Goal: Task Accomplishment & Management: Use online tool/utility

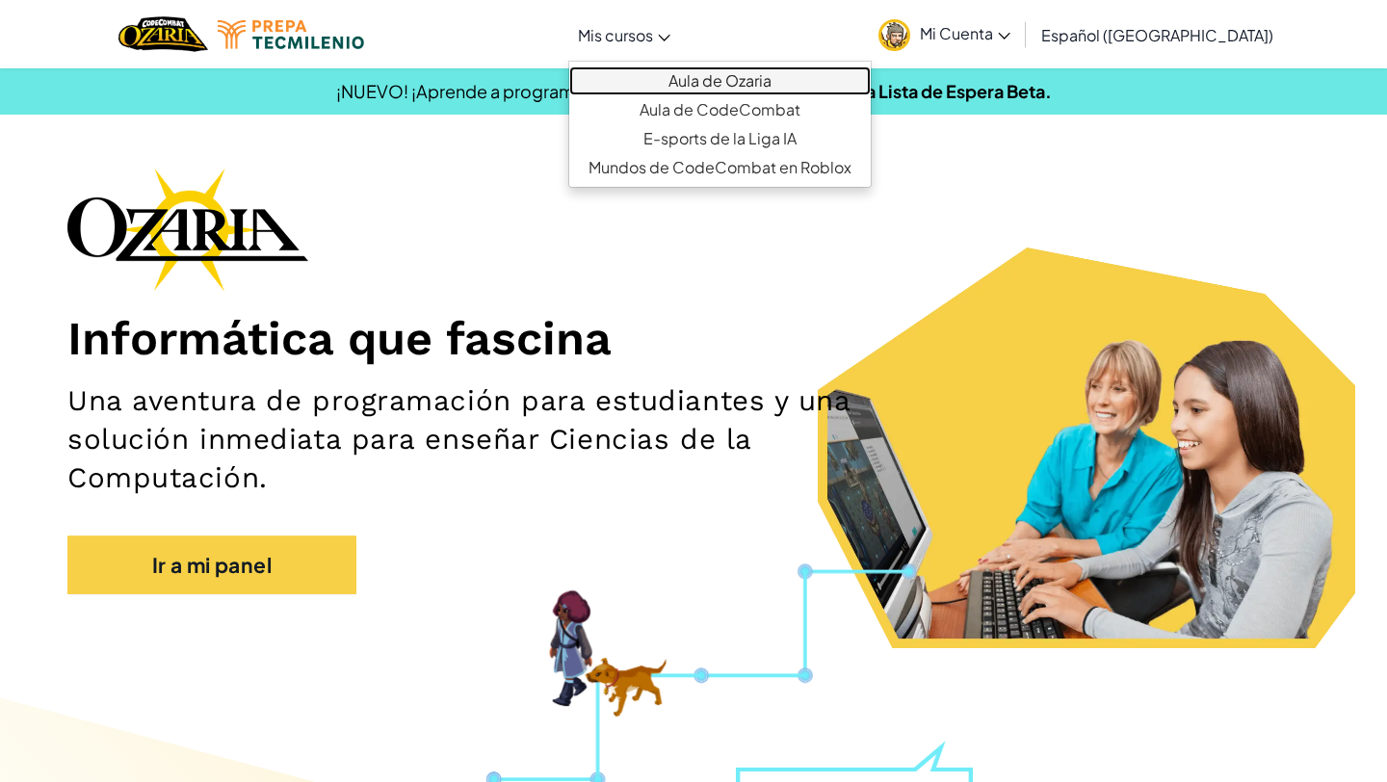
click at [741, 66] on link "Aula de Ozaria" at bounding box center [720, 80] width 302 height 29
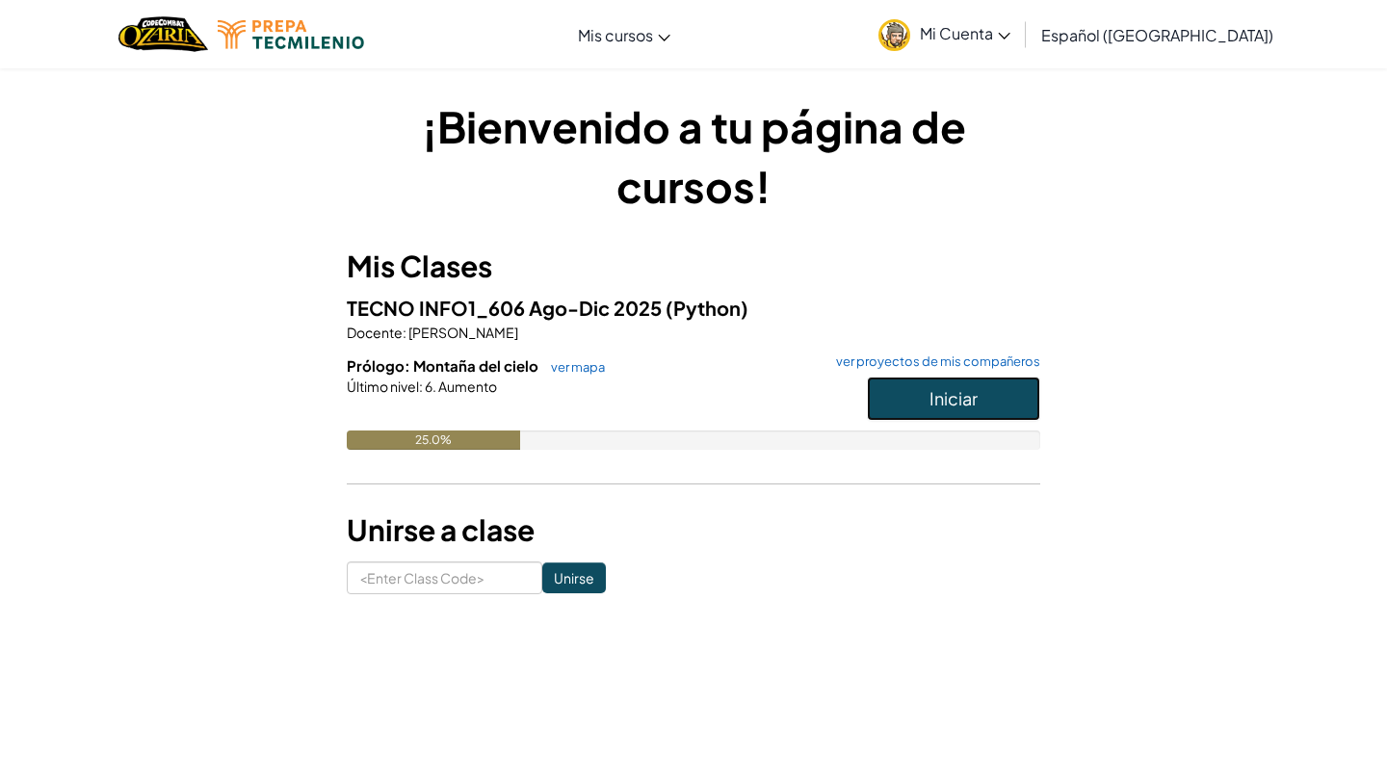
click at [957, 396] on span "Iniciar" at bounding box center [954, 398] width 48 height 22
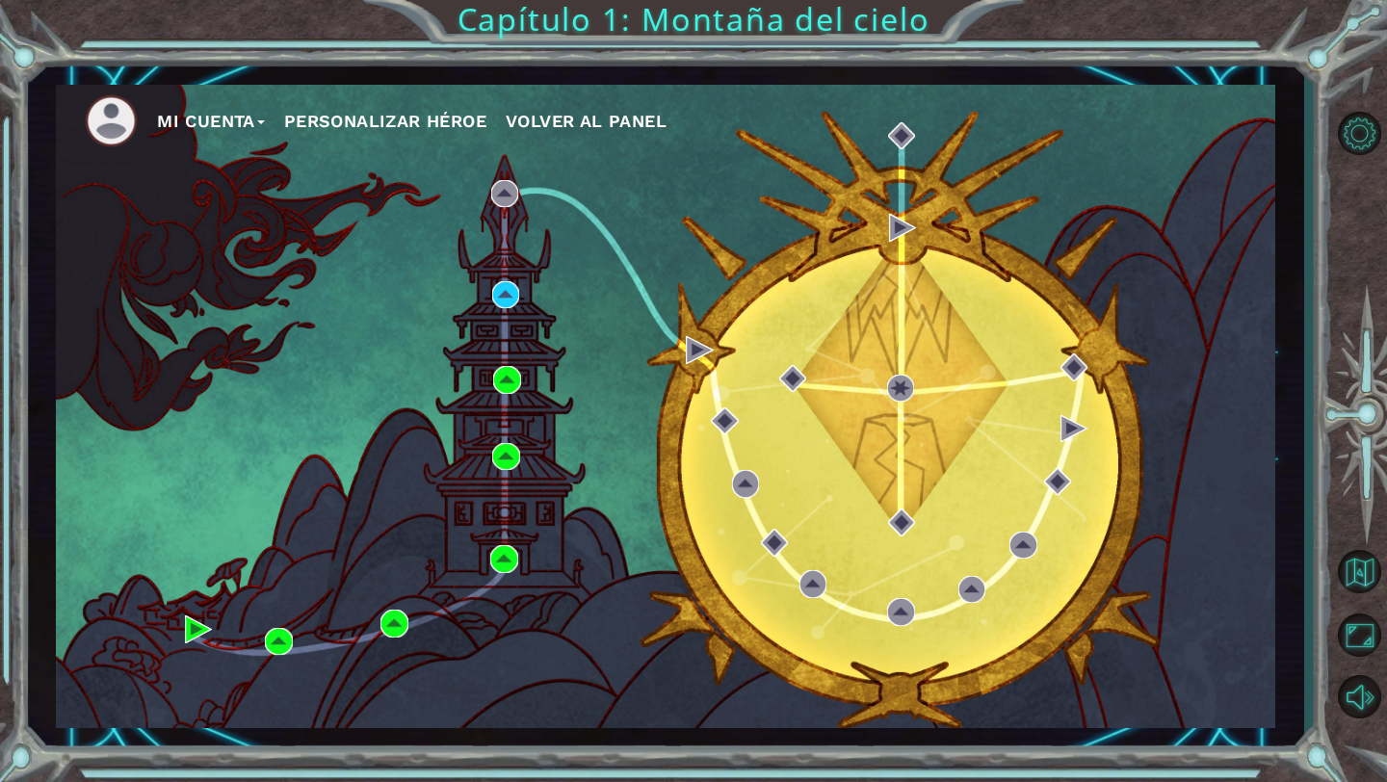
click at [234, 116] on button "Mi Cuenta" at bounding box center [211, 121] width 108 height 29
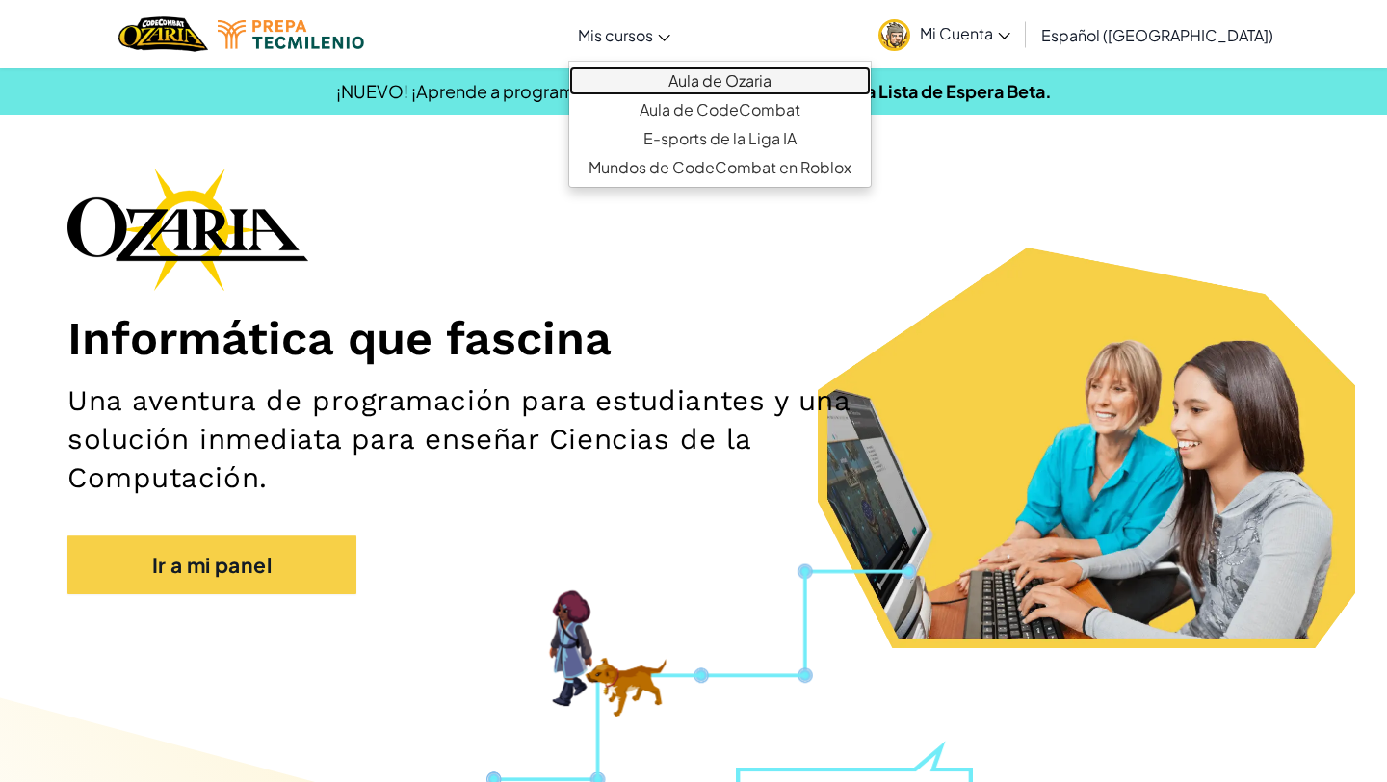
click at [699, 67] on link "Aula de Ozaria" at bounding box center [720, 80] width 302 height 29
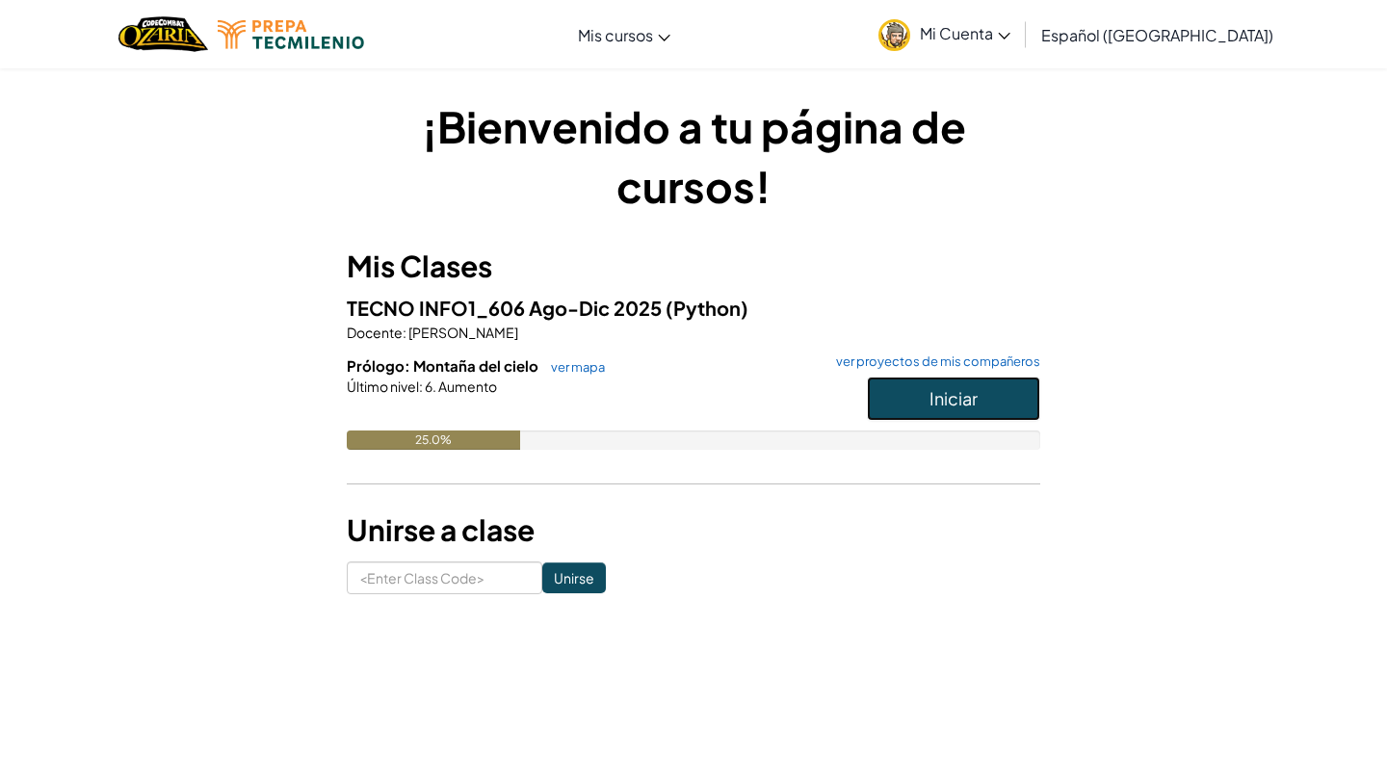
click at [942, 391] on span "Iniciar" at bounding box center [954, 398] width 48 height 22
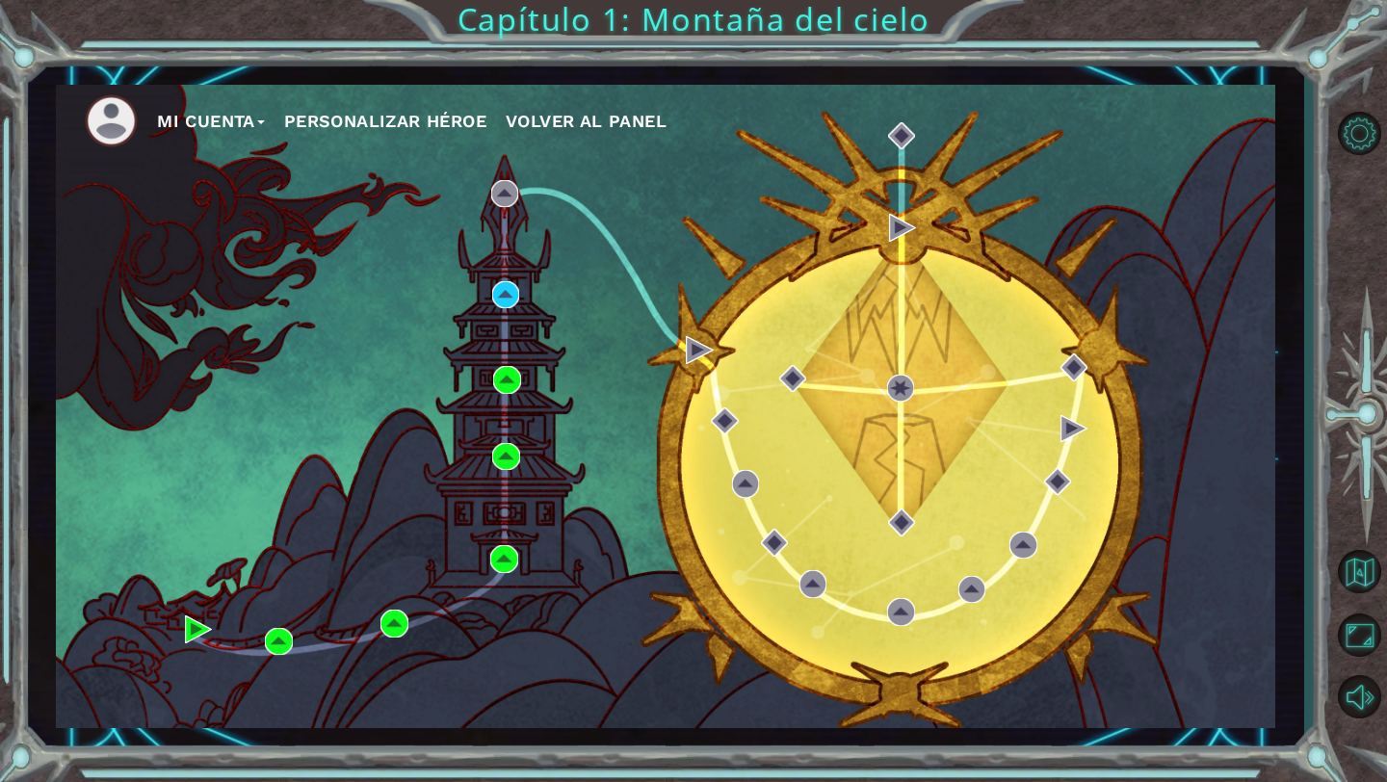
drag, startPoint x: 193, startPoint y: 627, endPoint x: 834, endPoint y: 12, distance: 889.2
click at [269, 639] on img at bounding box center [278, 641] width 27 height 27
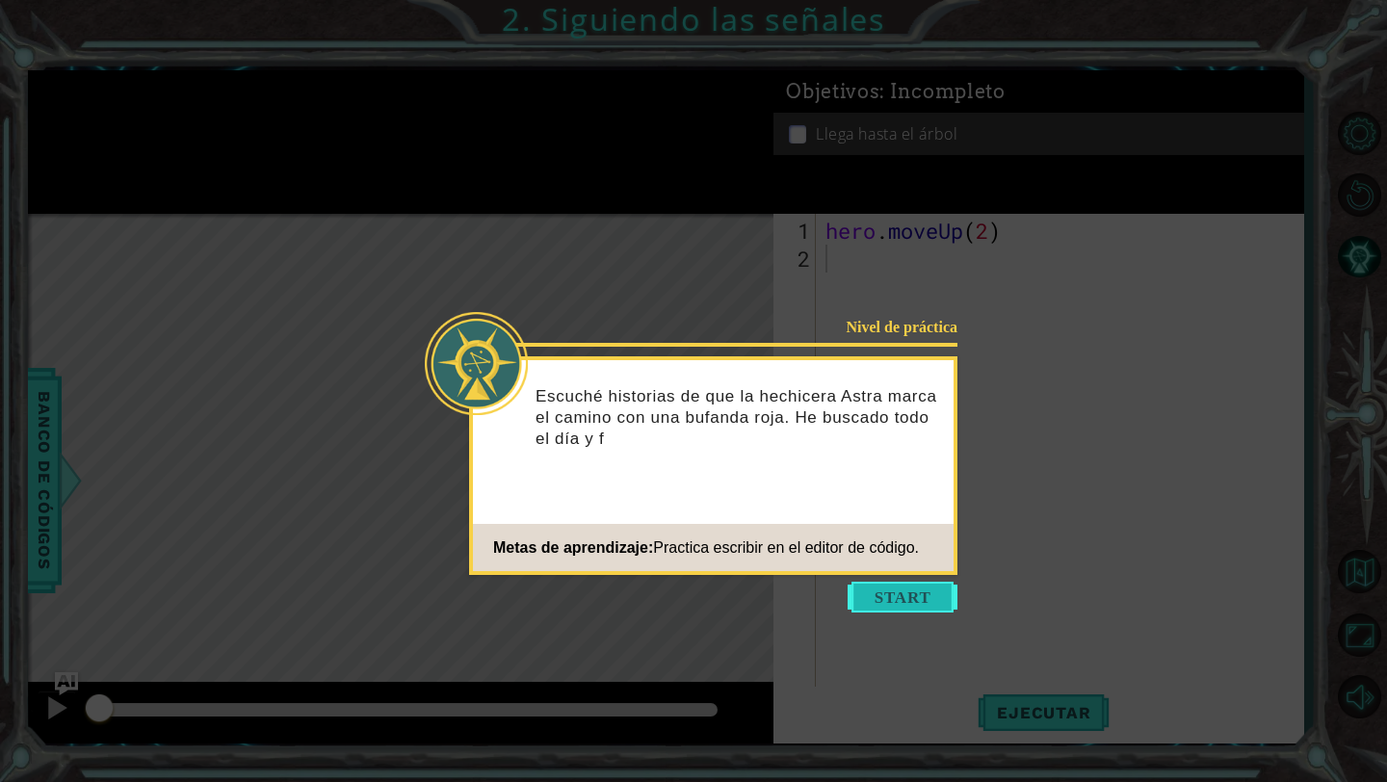
click at [902, 594] on button "Start" at bounding box center [903, 597] width 110 height 31
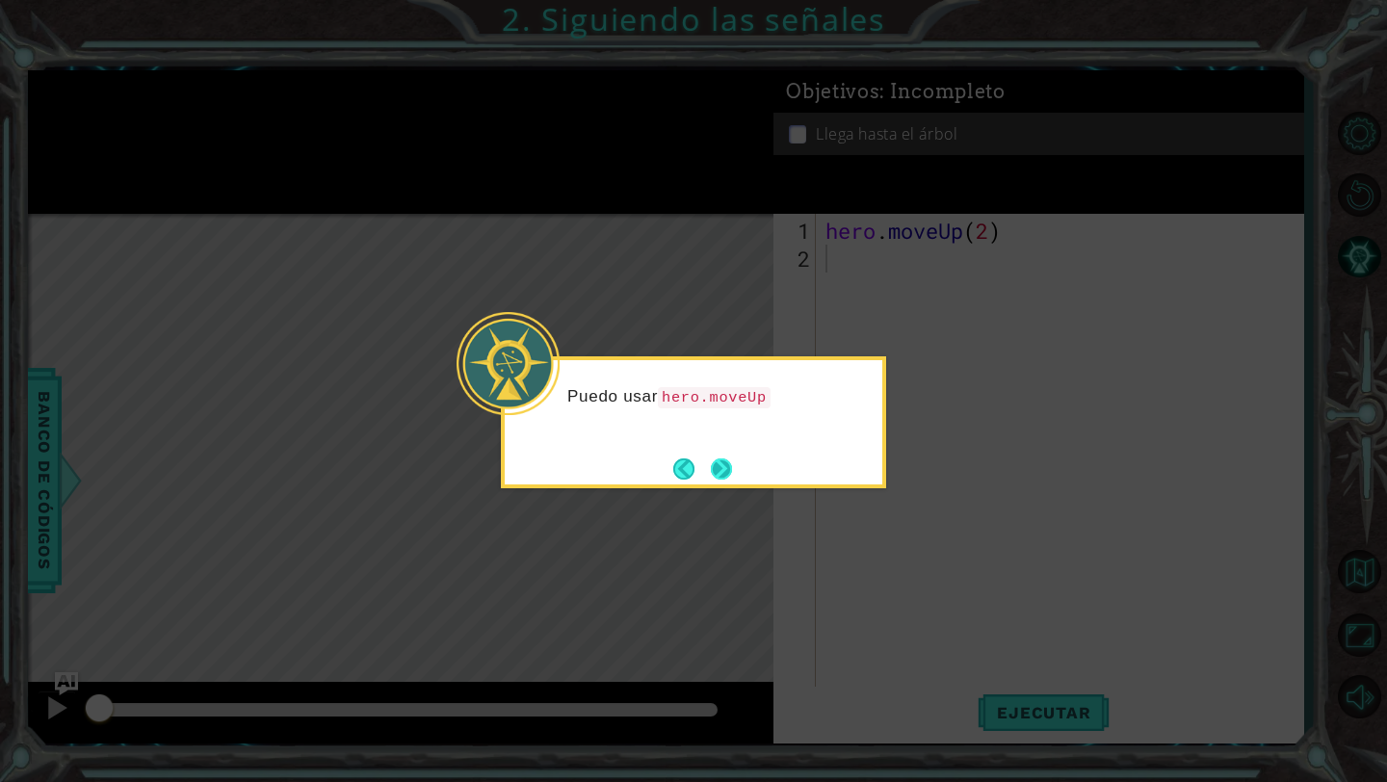
click at [724, 469] on button "Next" at bounding box center [721, 469] width 21 height 21
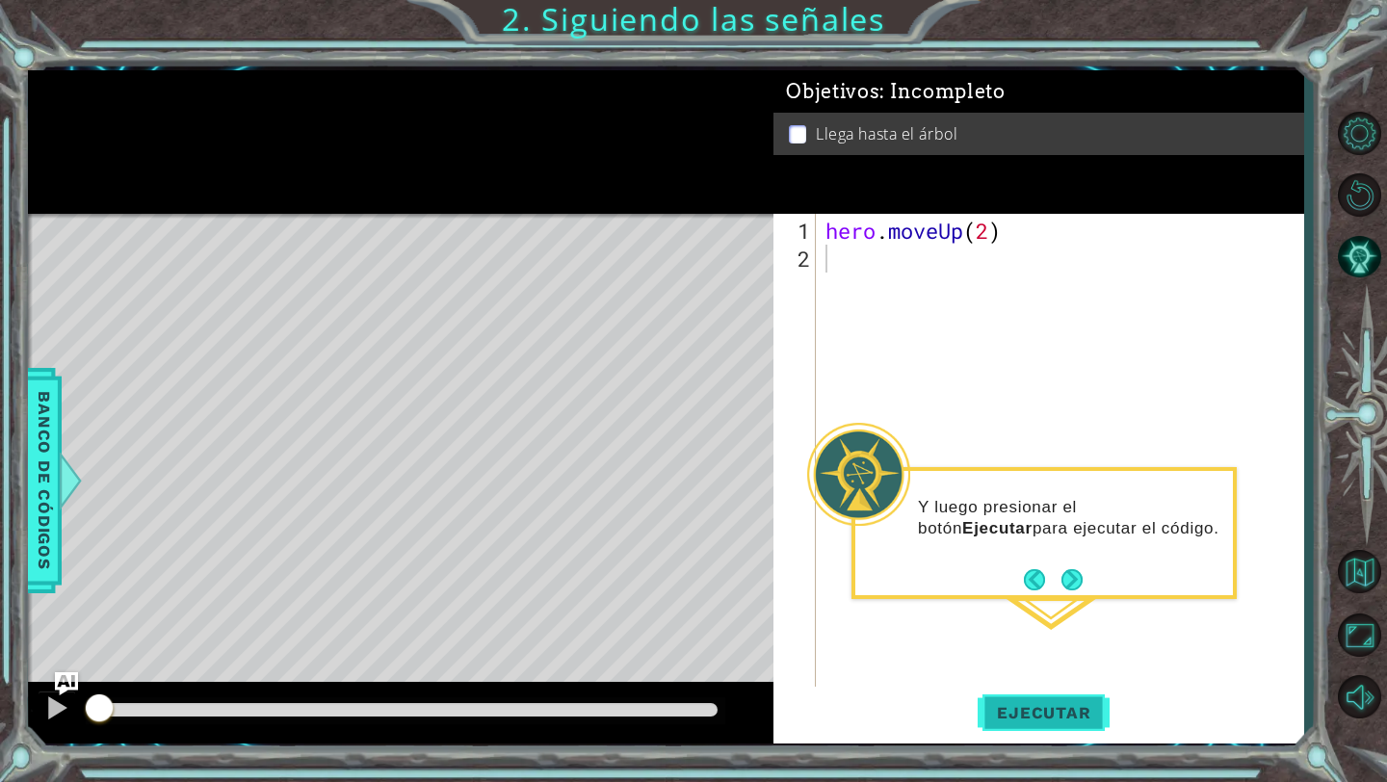
click at [1078, 721] on span "Ejecutar" at bounding box center [1044, 712] width 132 height 19
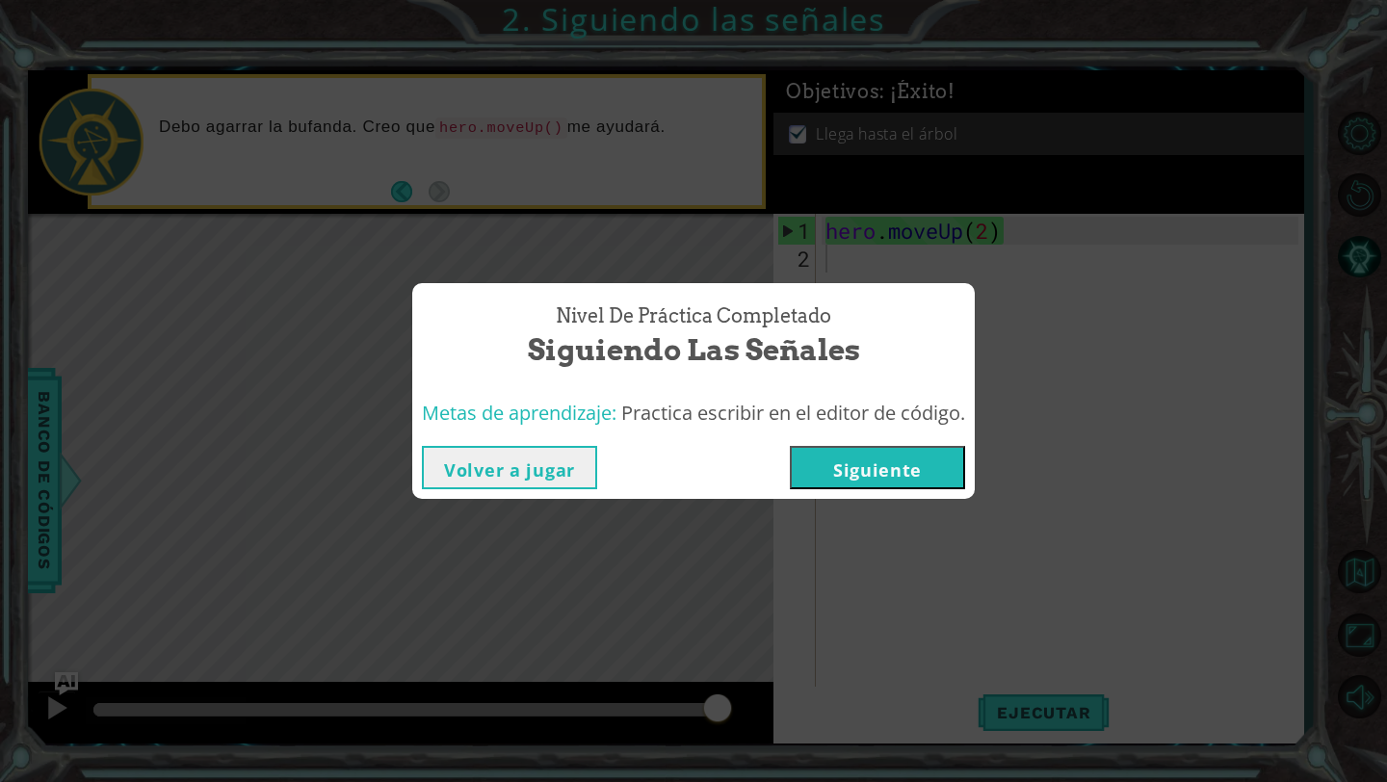
click at [879, 458] on button "Siguiente" at bounding box center [877, 467] width 175 height 43
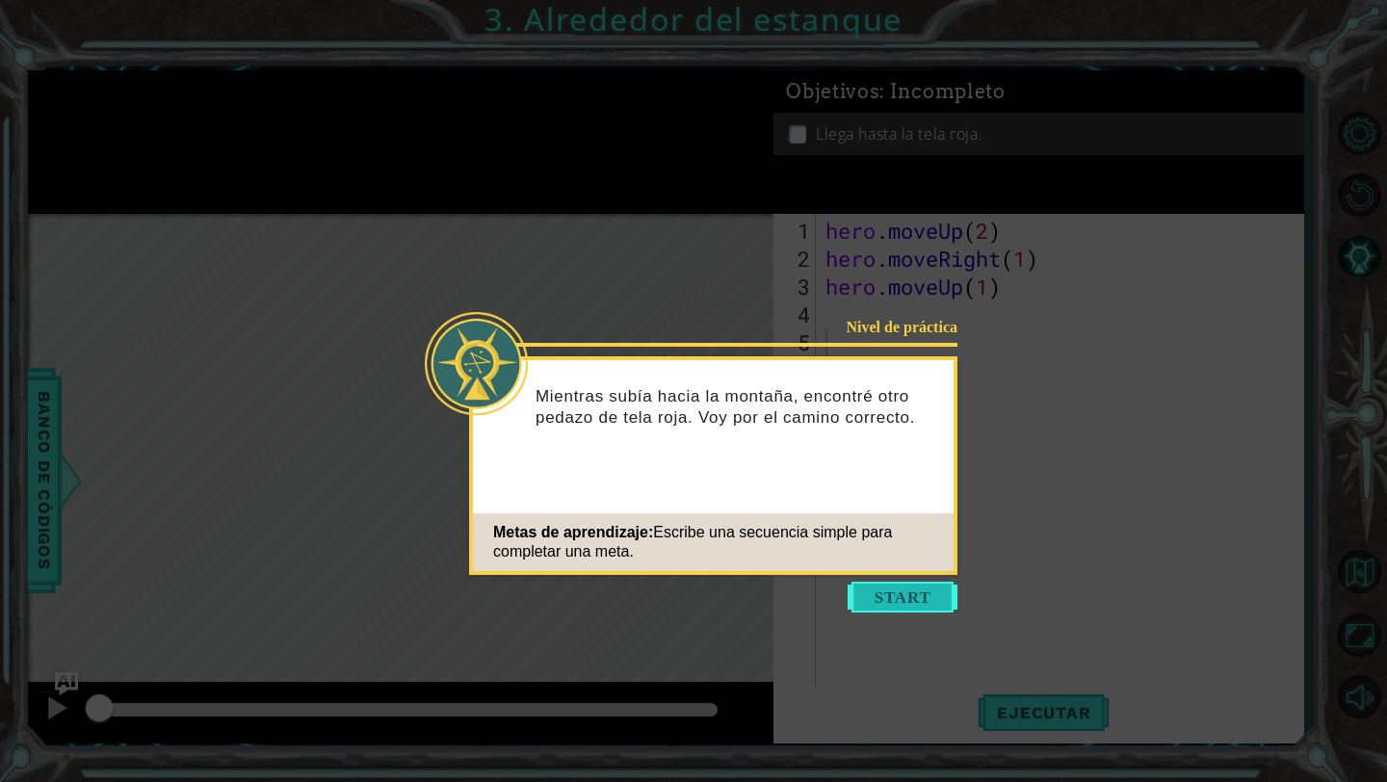
click at [909, 606] on button "Start" at bounding box center [903, 597] width 110 height 31
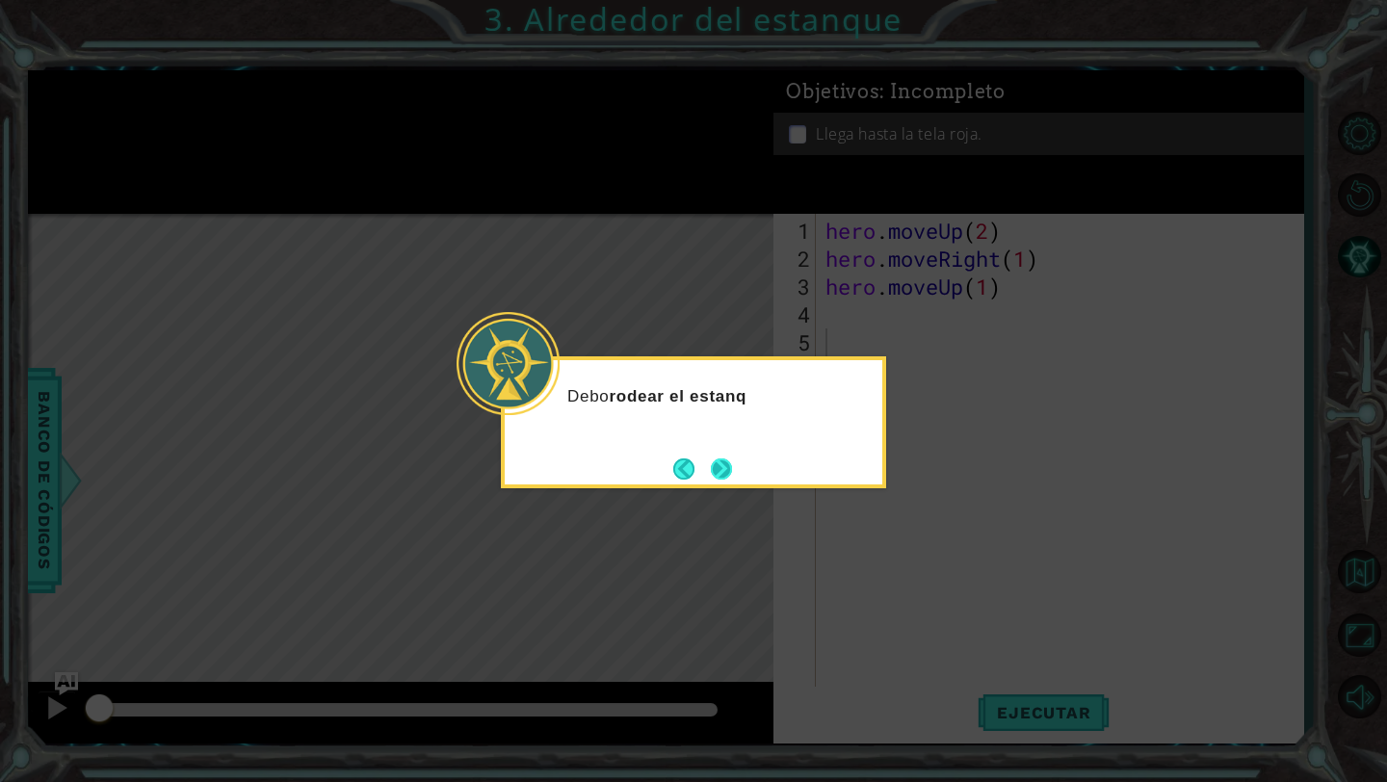
click at [723, 470] on button "Next" at bounding box center [721, 469] width 21 height 21
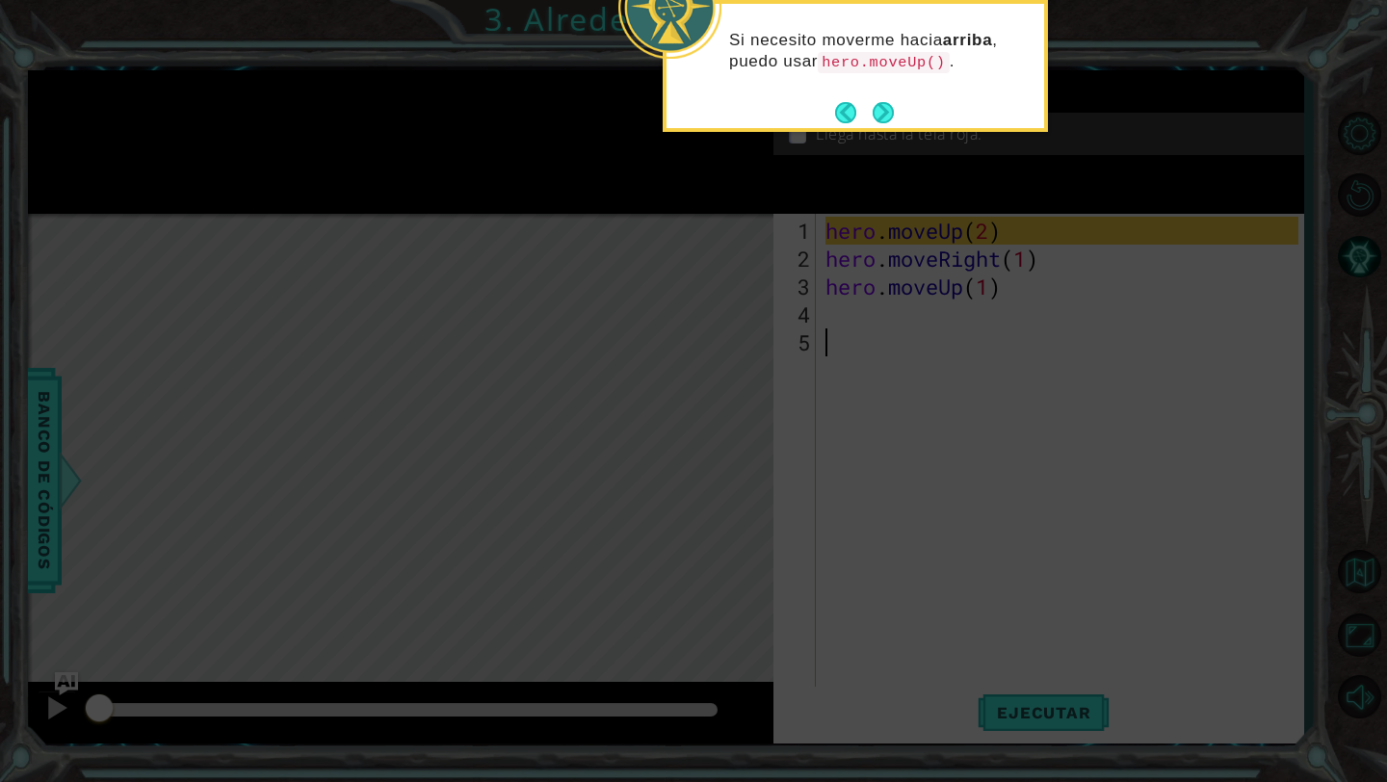
click at [876, 106] on button "Next" at bounding box center [884, 112] width 22 height 22
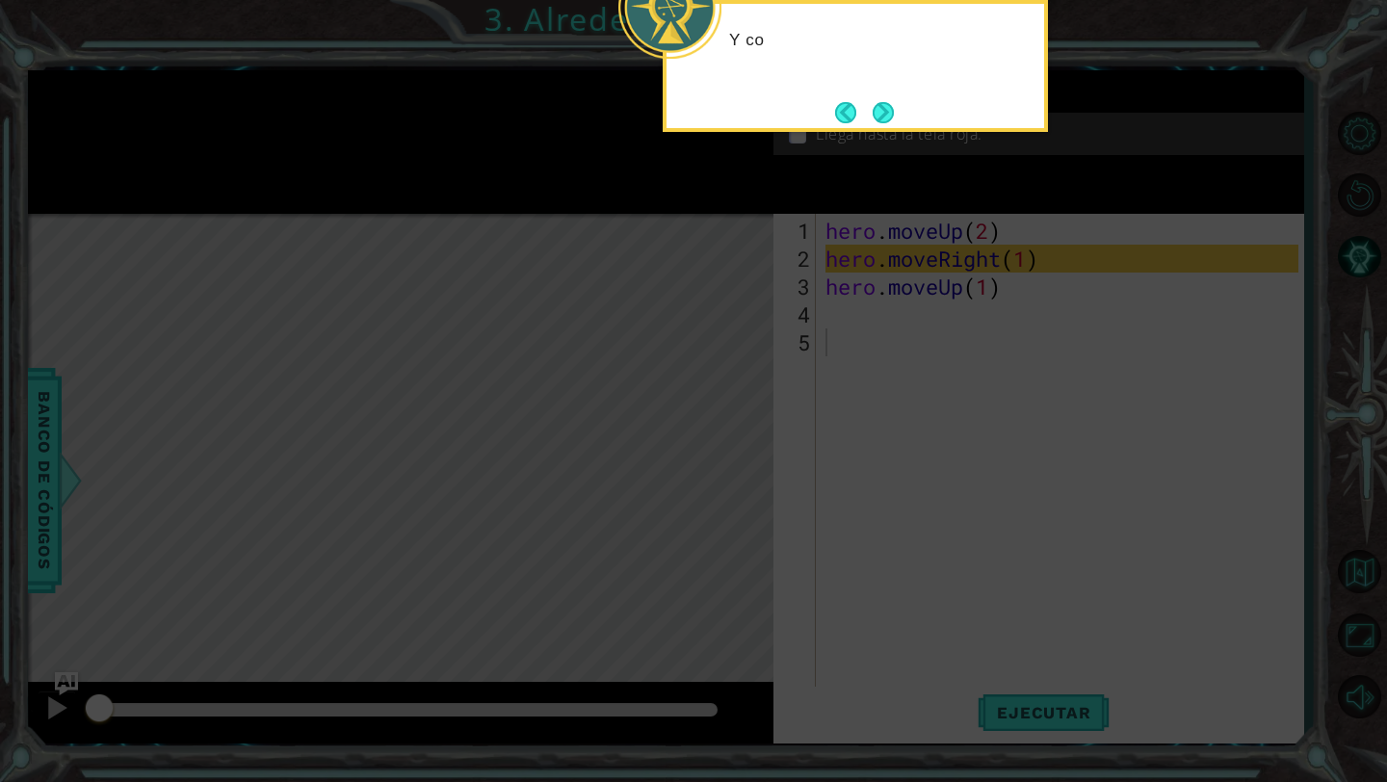
click at [876, 106] on button "Next" at bounding box center [884, 112] width 22 height 22
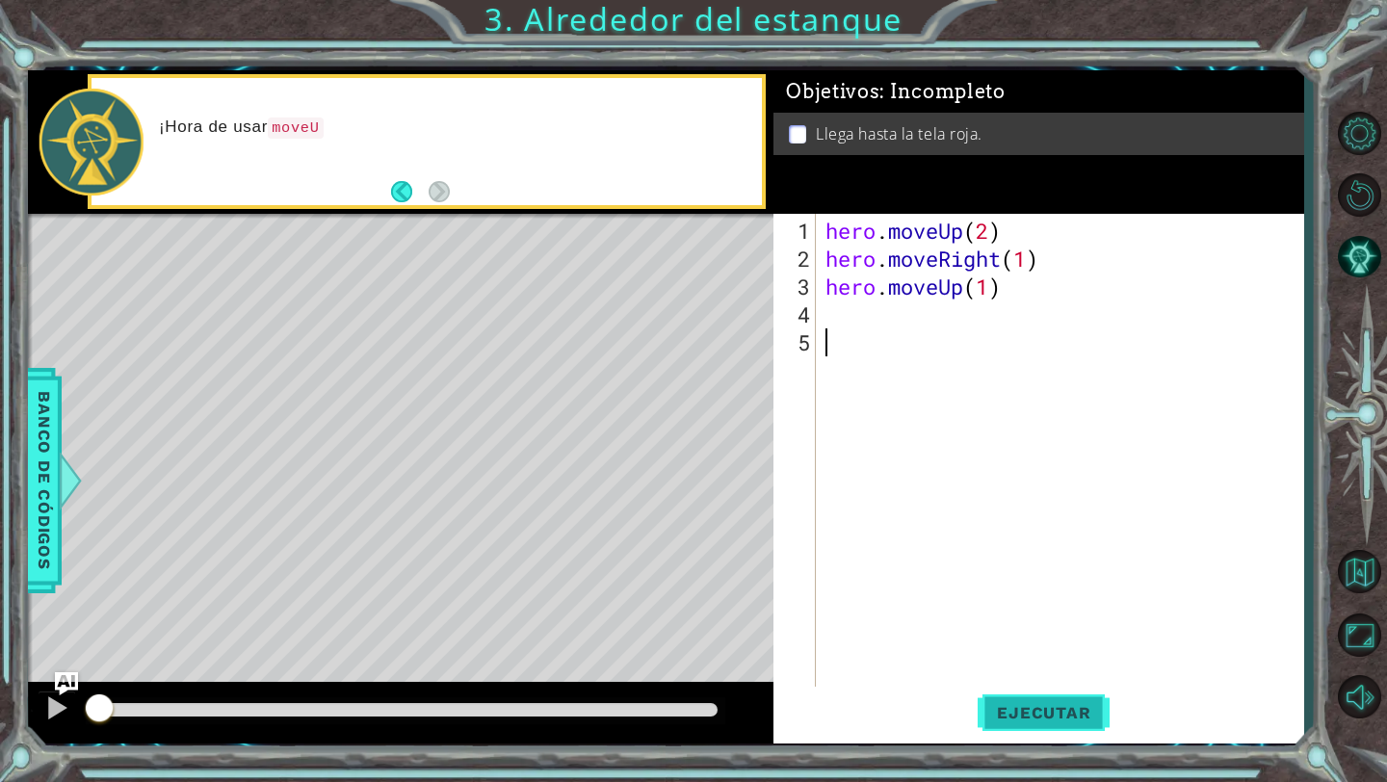
click at [1018, 724] on button "Ejecutar" at bounding box center [1044, 713] width 132 height 53
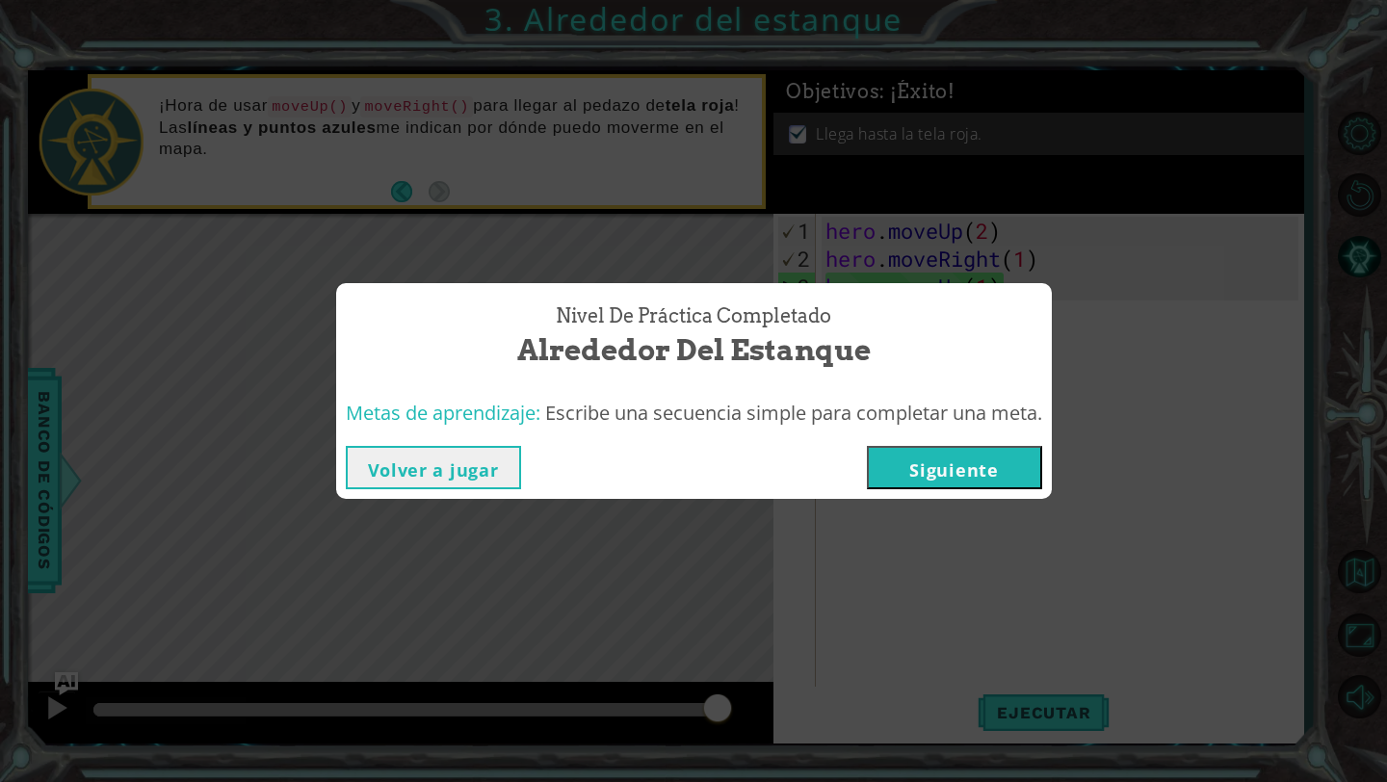
click at [982, 474] on button "Siguiente" at bounding box center [954, 467] width 175 height 43
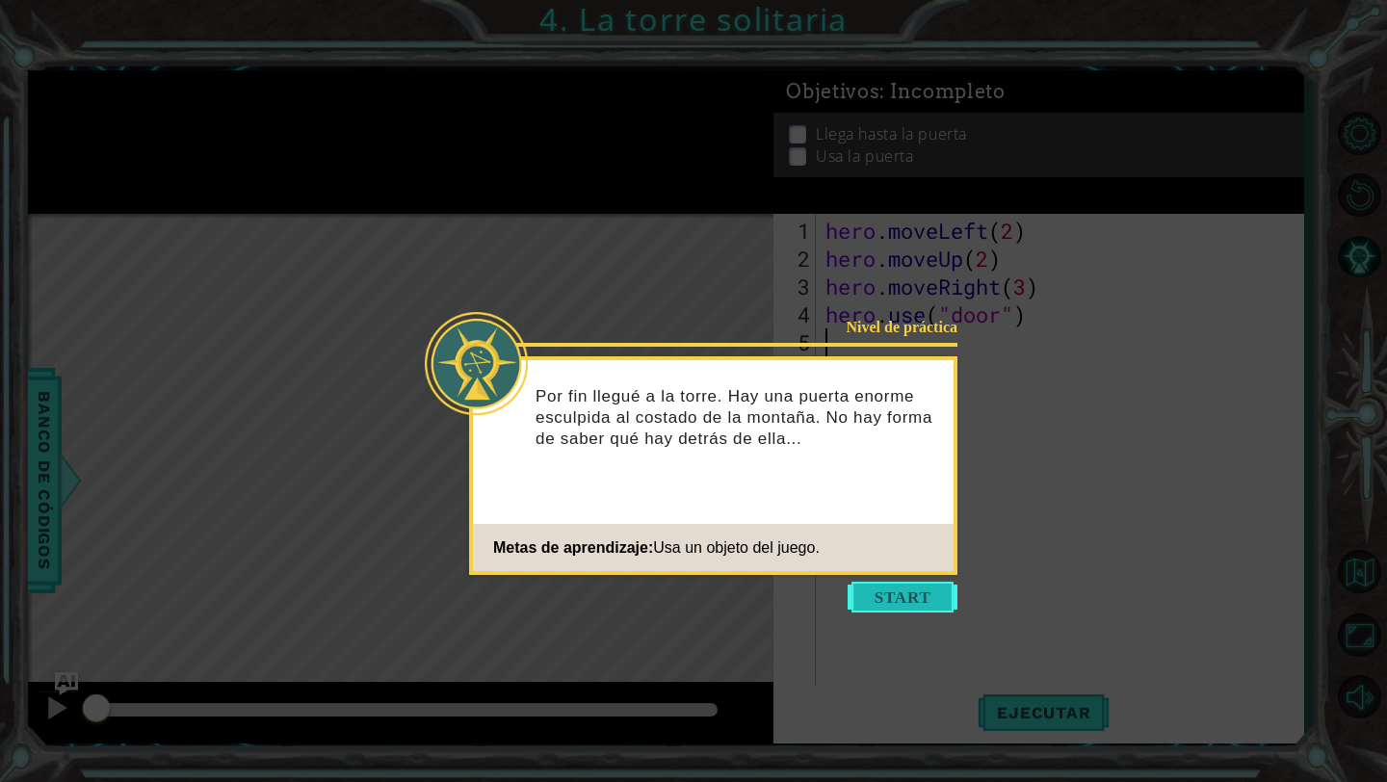
click at [919, 607] on button "Start" at bounding box center [903, 597] width 110 height 31
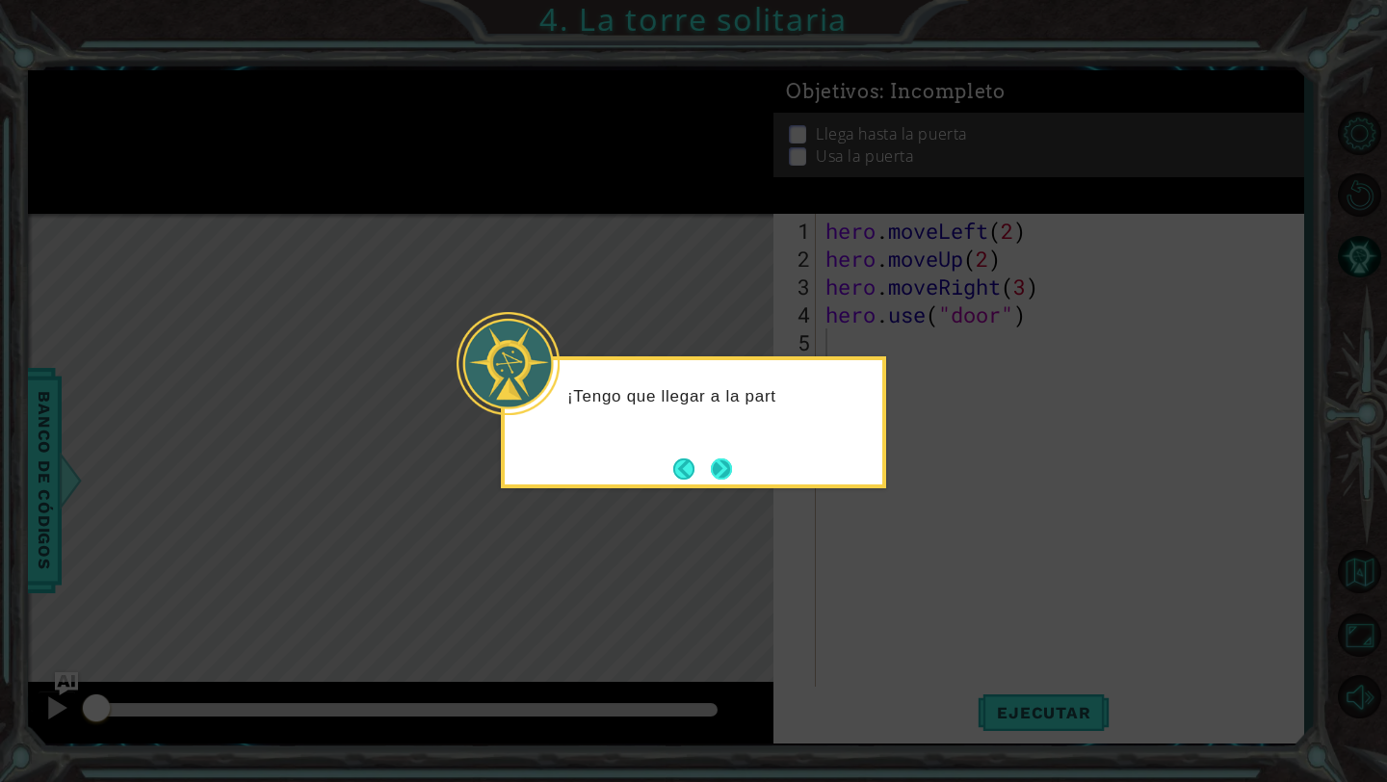
click at [724, 480] on button "Next" at bounding box center [722, 469] width 22 height 22
click at [724, 477] on button "Next" at bounding box center [721, 469] width 21 height 21
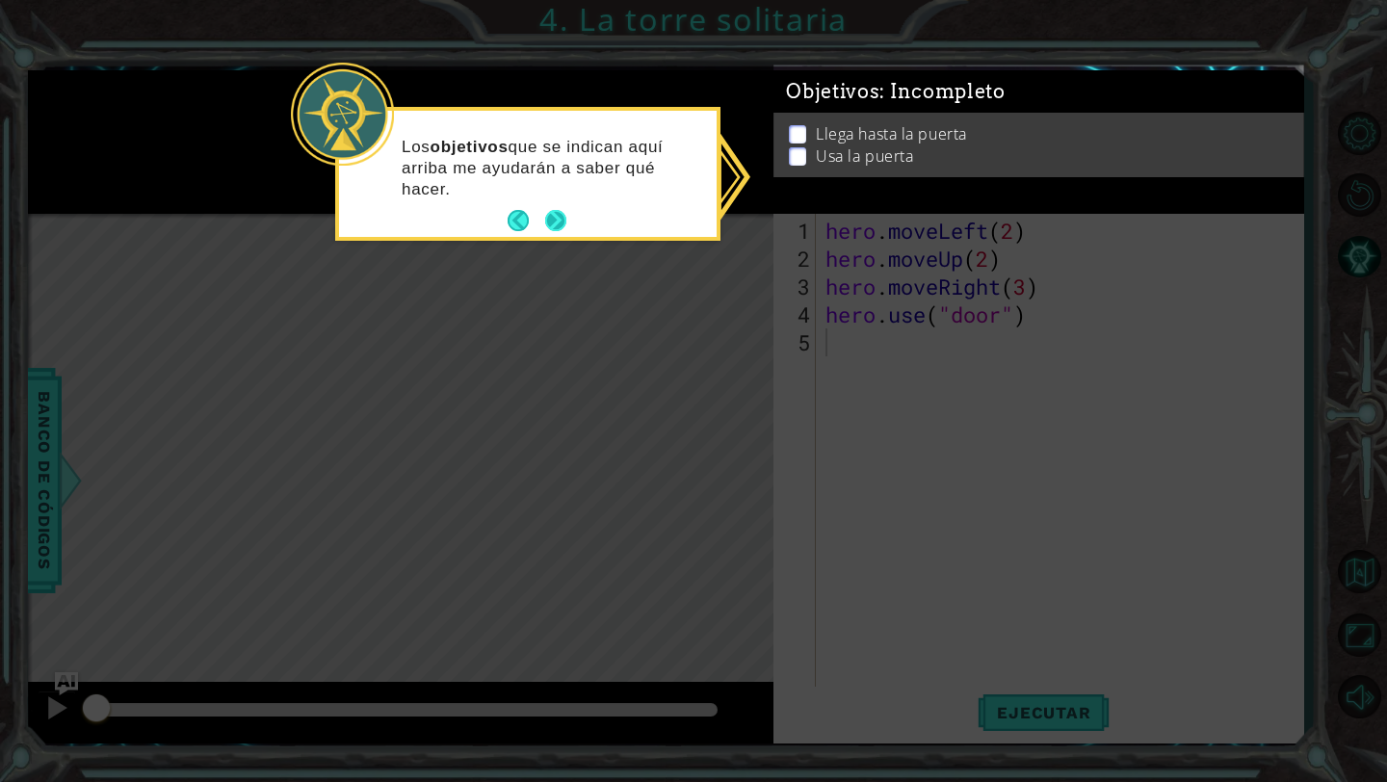
click at [551, 222] on button "Next" at bounding box center [555, 220] width 21 height 21
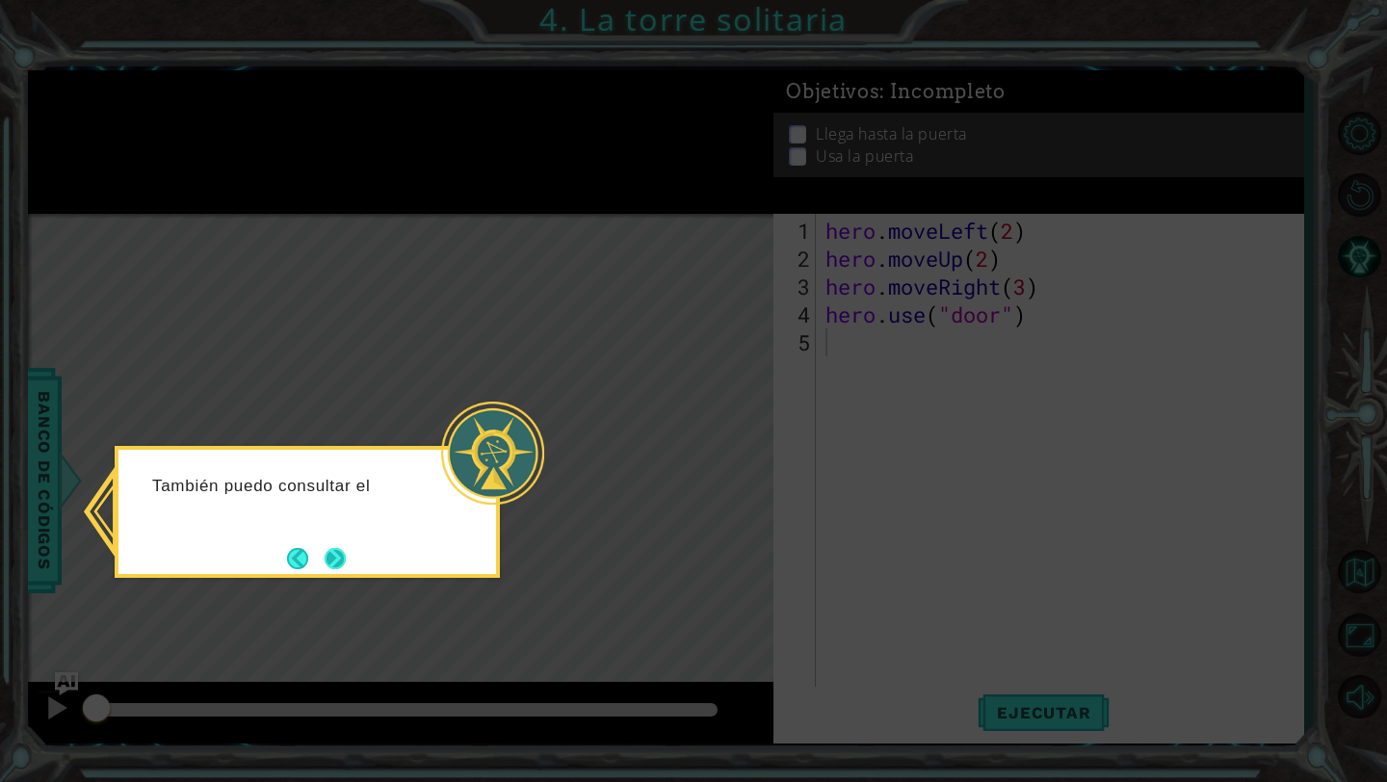
click at [325, 562] on button "Next" at bounding box center [336, 558] width 22 height 22
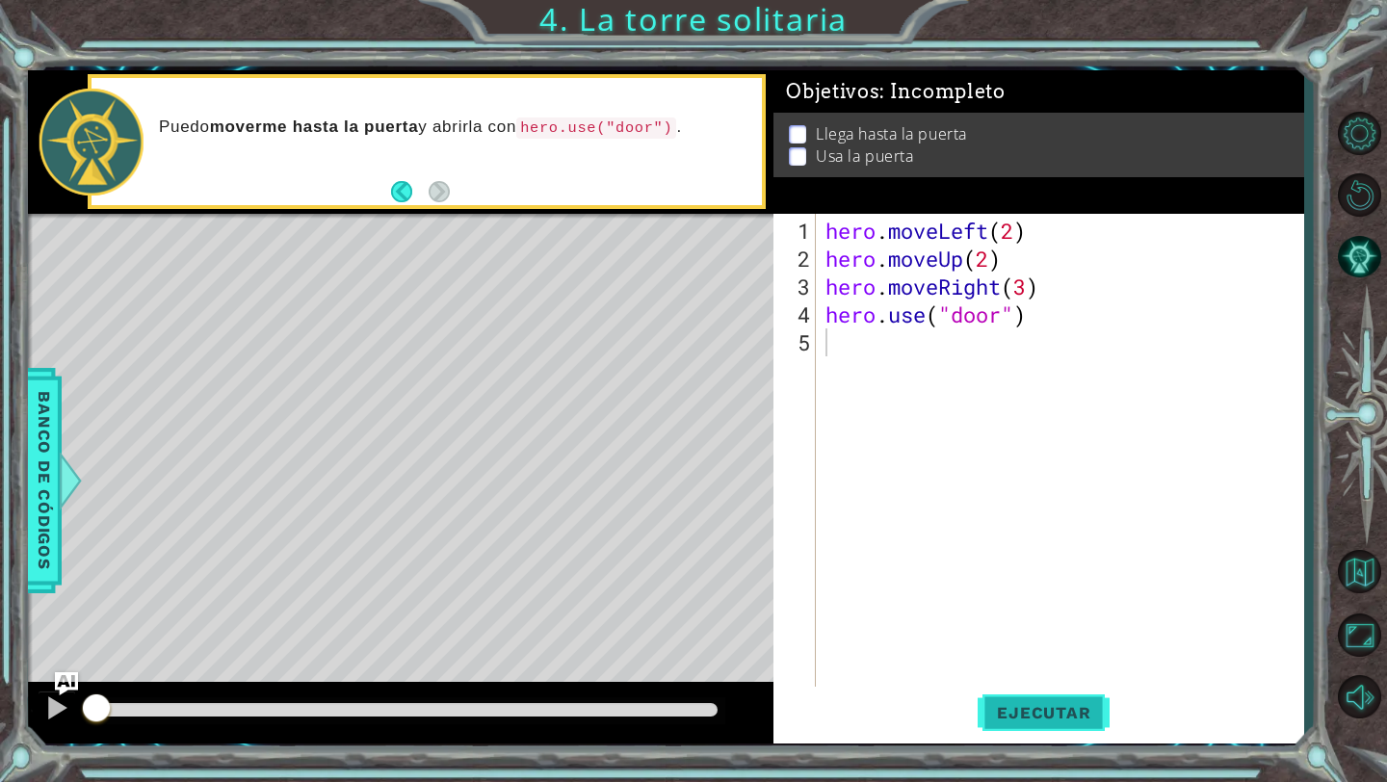
click at [1074, 719] on span "Ejecutar" at bounding box center [1044, 712] width 132 height 19
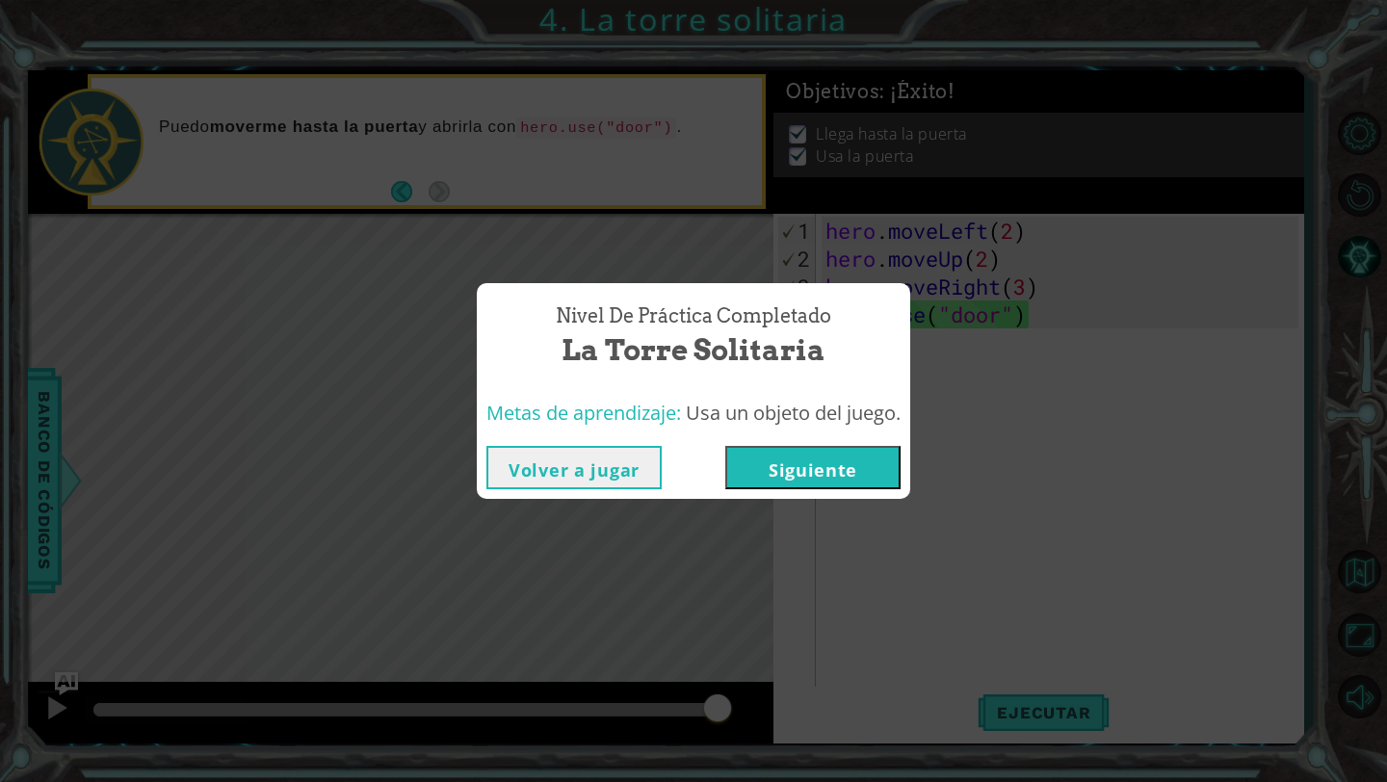
click at [871, 487] on button "Siguiente" at bounding box center [812, 467] width 175 height 43
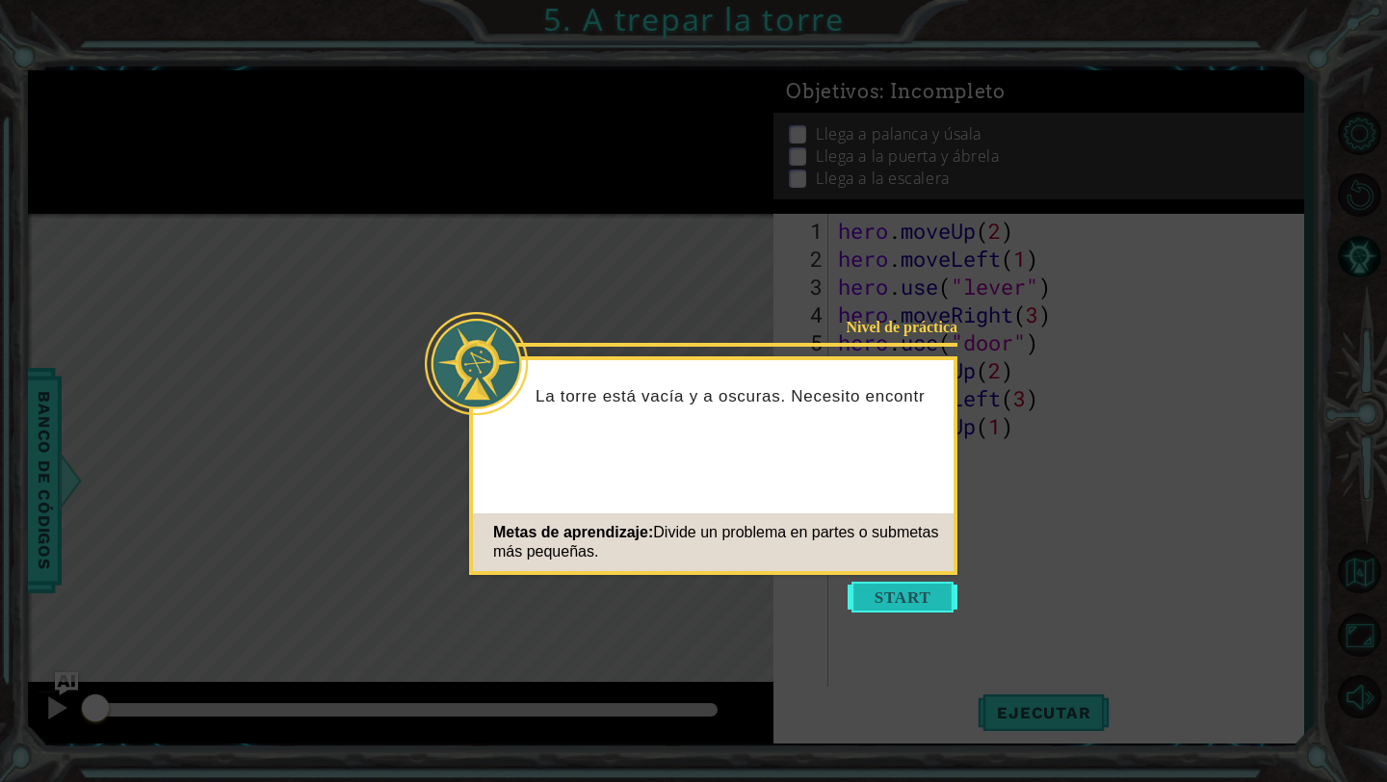
click at [912, 600] on button "Start" at bounding box center [903, 597] width 110 height 31
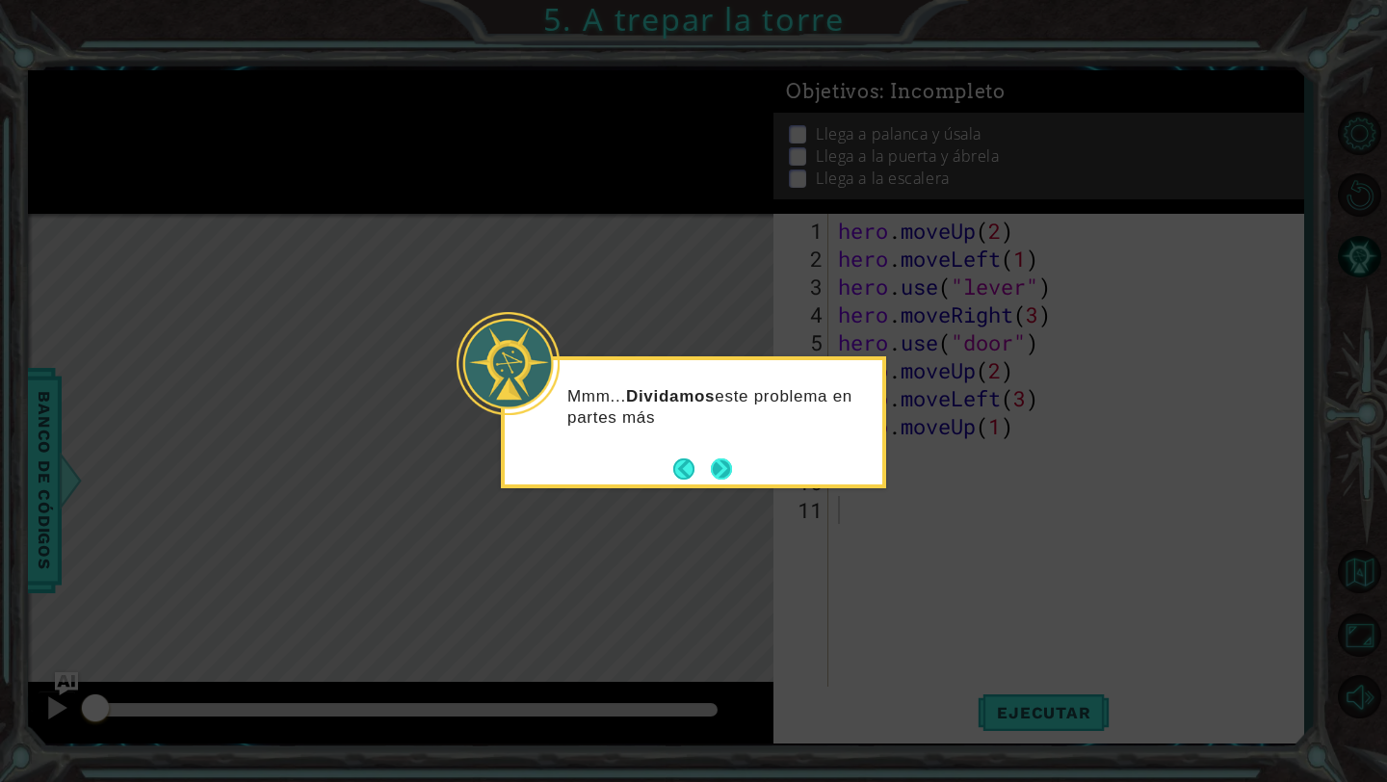
click at [738, 475] on div "Mmm... Dividamos este problema en partes más" at bounding box center [693, 422] width 385 height 132
click at [724, 467] on button "Next" at bounding box center [721, 469] width 21 height 21
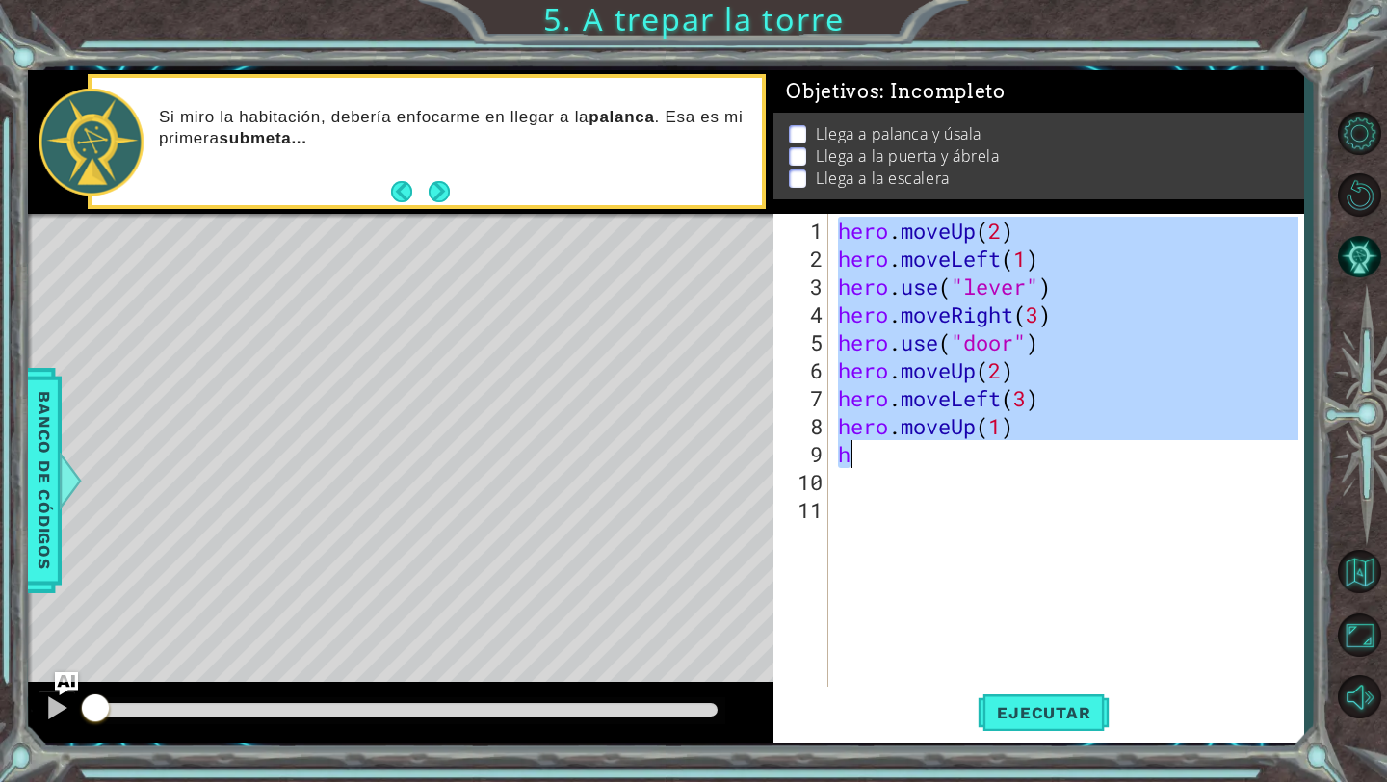
drag, startPoint x: 841, startPoint y: 228, endPoint x: 1032, endPoint y: 440, distance: 285.2
click at [1032, 440] on div "hero . moveUp ( 2 ) hero . moveLeft ( 1 ) hero . use ( "lever" ) hero . moveRig…" at bounding box center [1071, 482] width 474 height 531
click at [1032, 440] on div "hero . moveUp ( 2 ) hero . moveLeft ( 1 ) hero . use ( "lever" ) hero . moveRig…" at bounding box center [1066, 451] width 464 height 475
type textarea "h"
